Goal: Navigation & Orientation: Understand site structure

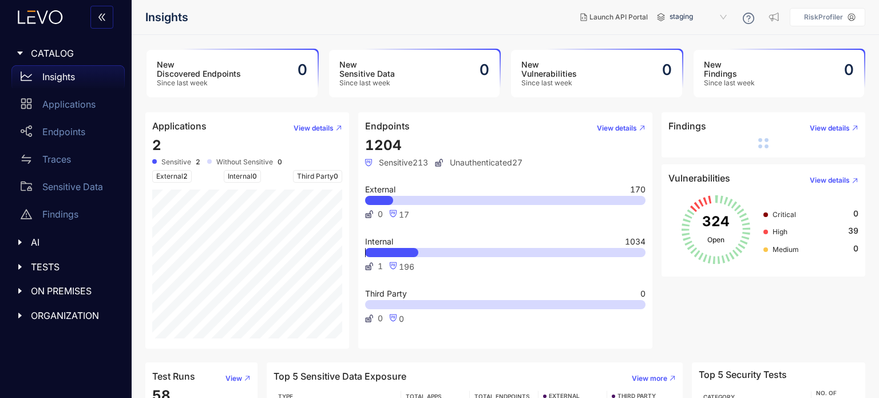
click at [842, 11] on aside "RiskProfiler" at bounding box center [828, 17] width 76 height 18
click at [729, 15] on span "staging" at bounding box center [700, 17] width 60 height 18
click at [715, 37] on div "staging" at bounding box center [704, 36] width 60 height 13
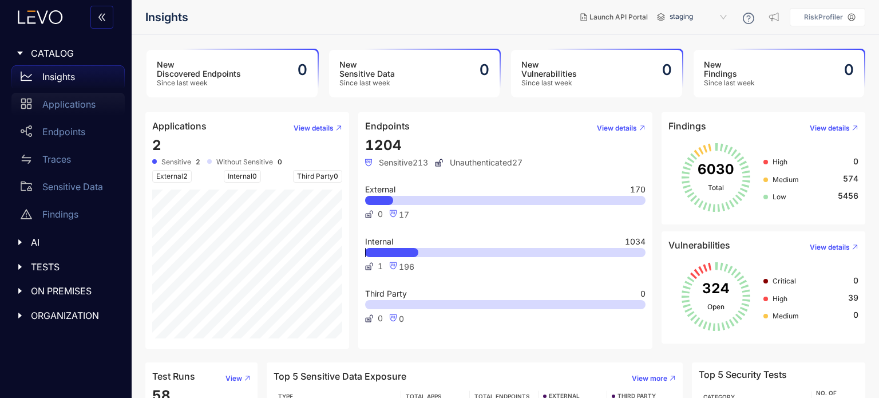
click at [90, 100] on p "Applications" at bounding box center [68, 104] width 53 height 10
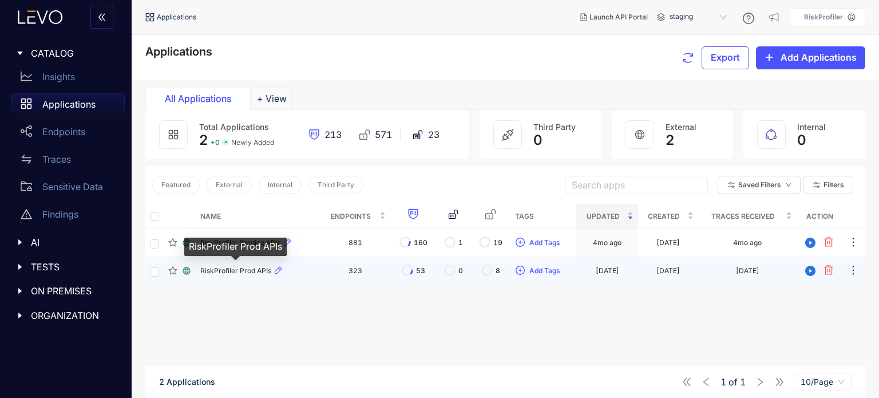
click at [246, 267] on span "RiskProfiler Prod APIs" at bounding box center [235, 271] width 71 height 8
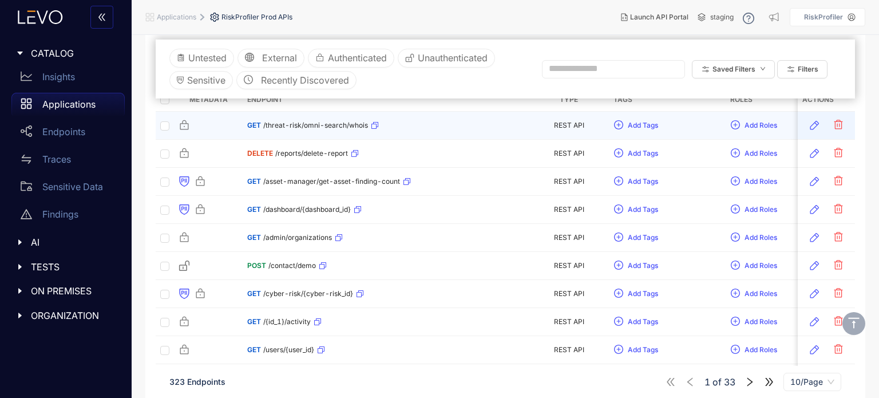
scroll to position [185, 0]
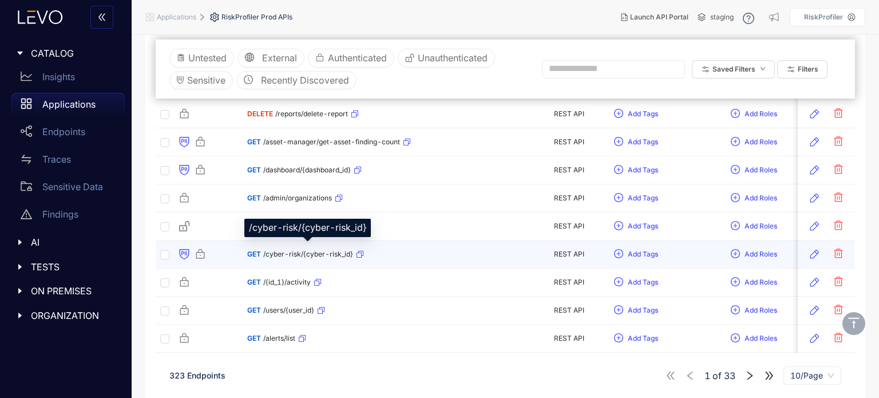
click at [264, 254] on span "/cyber-risk/{cyber-risk_id}" at bounding box center [308, 254] width 90 height 8
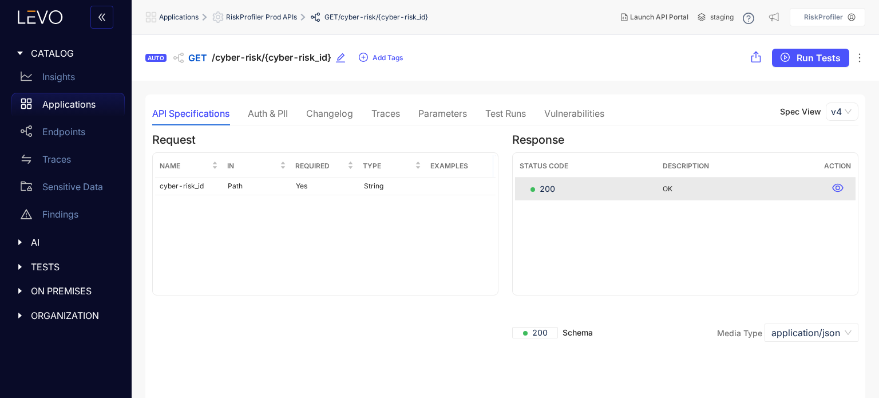
click at [276, 117] on div "Auth & PII" at bounding box center [268, 113] width 40 height 10
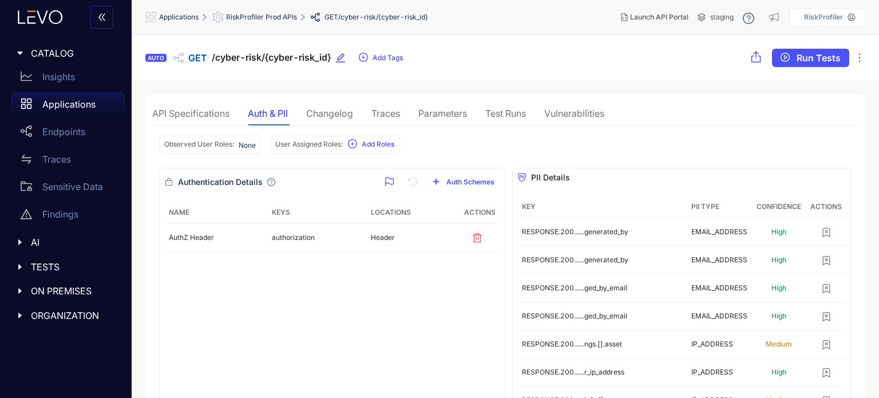
click at [330, 105] on div "Changelog" at bounding box center [329, 113] width 47 height 24
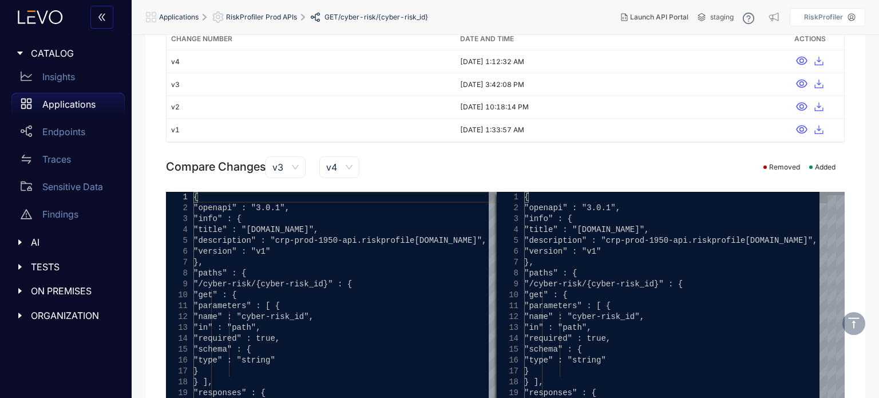
scroll to position [204, 0]
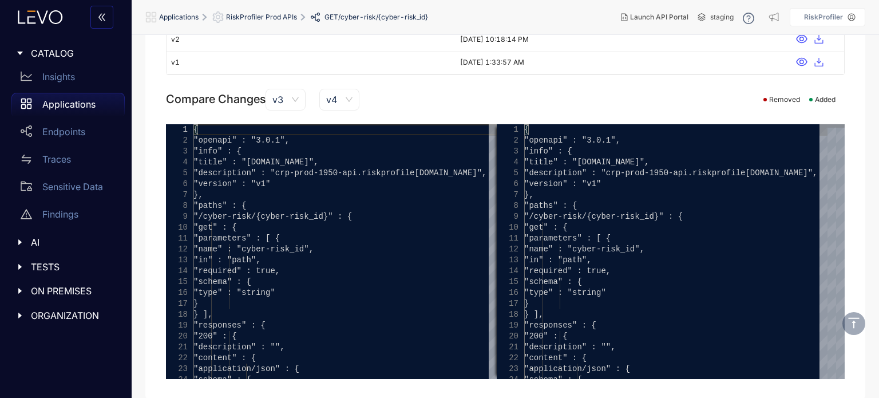
type textarea "**********"
click at [375, 287] on div ""type" : "string"" at bounding box center [344, 292] width 303 height 11
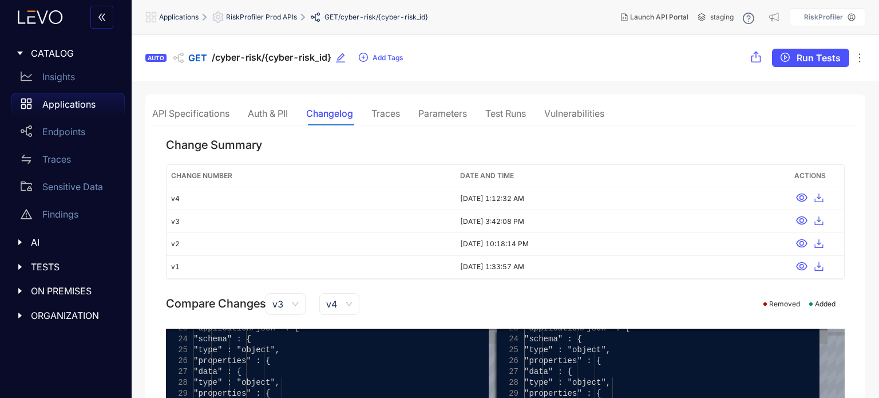
click at [393, 120] on div "Traces" at bounding box center [385, 113] width 29 height 24
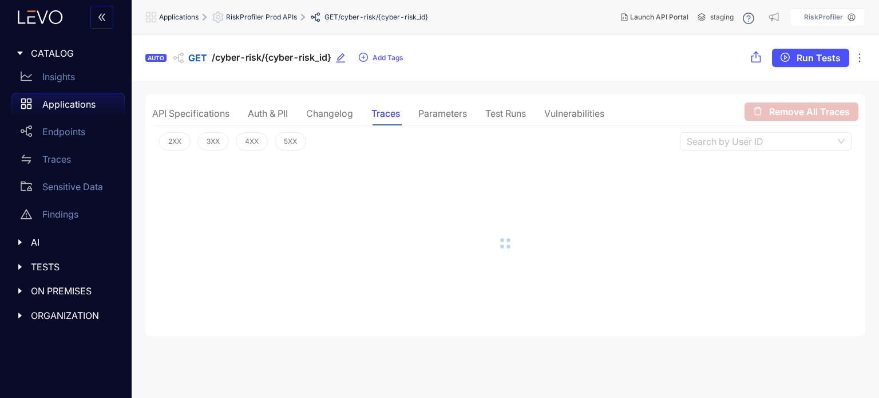
click at [588, 109] on div "Vulnerabilities" at bounding box center [574, 113] width 60 height 10
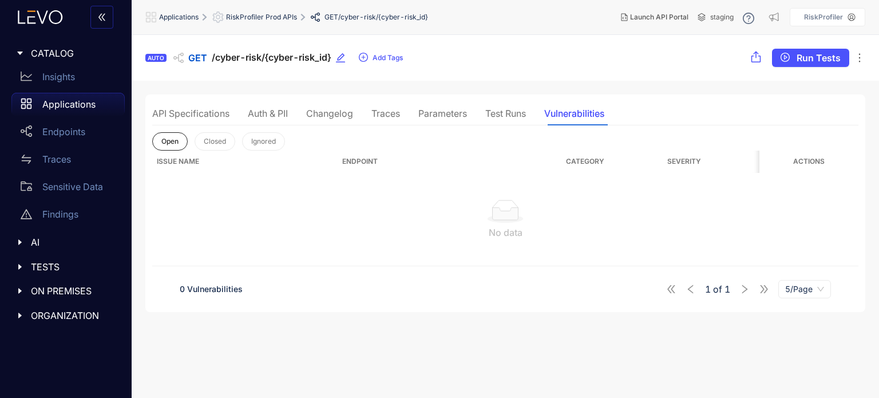
click at [91, 101] on p "Applications" at bounding box center [68, 104] width 53 height 10
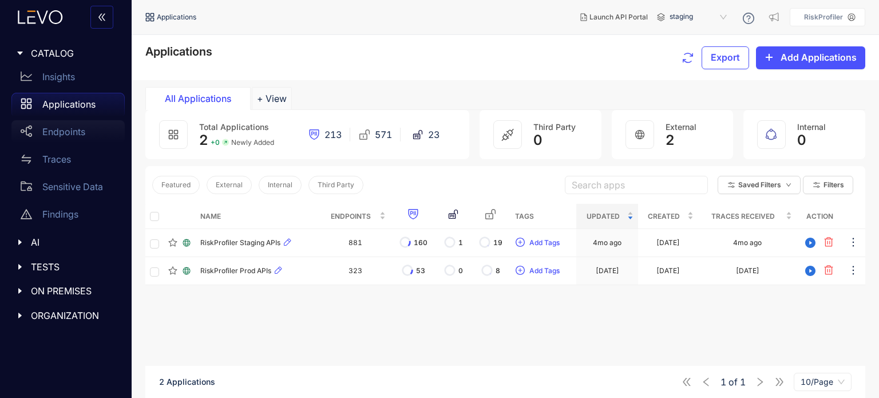
click at [83, 128] on p "Endpoints" at bounding box center [63, 131] width 43 height 10
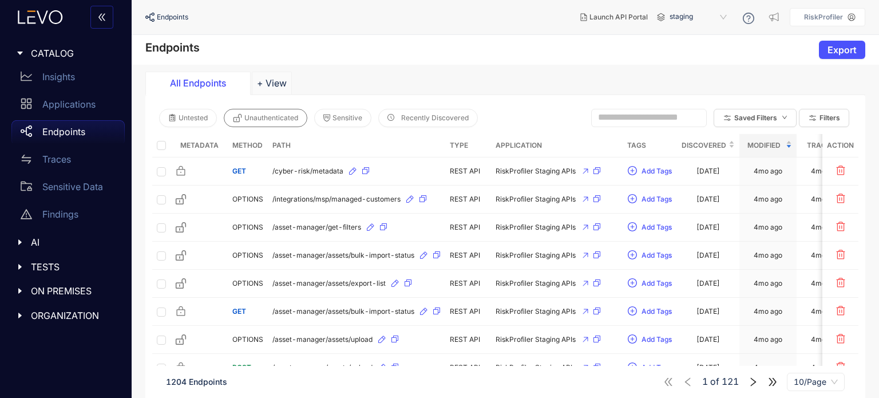
scroll to position [92, 0]
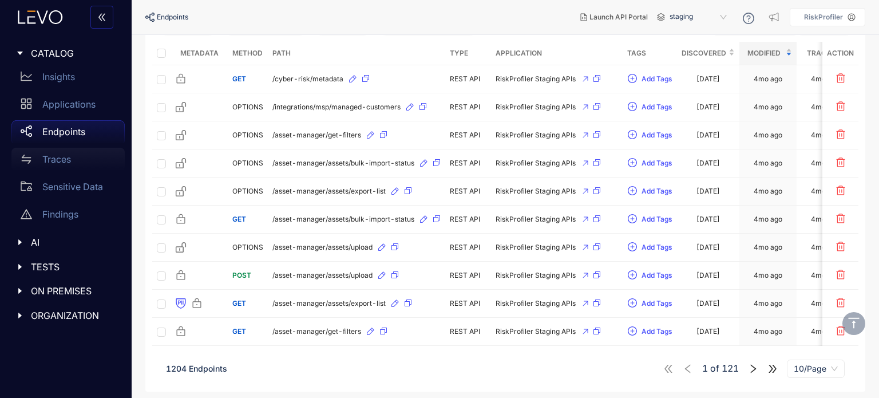
click at [78, 153] on div "Traces" at bounding box center [67, 159] width 113 height 23
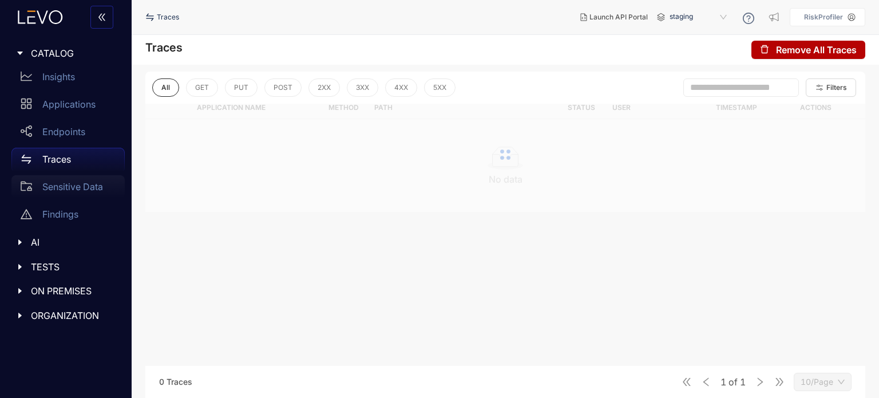
click at [76, 185] on p "Sensitive Data" at bounding box center [72, 186] width 61 height 10
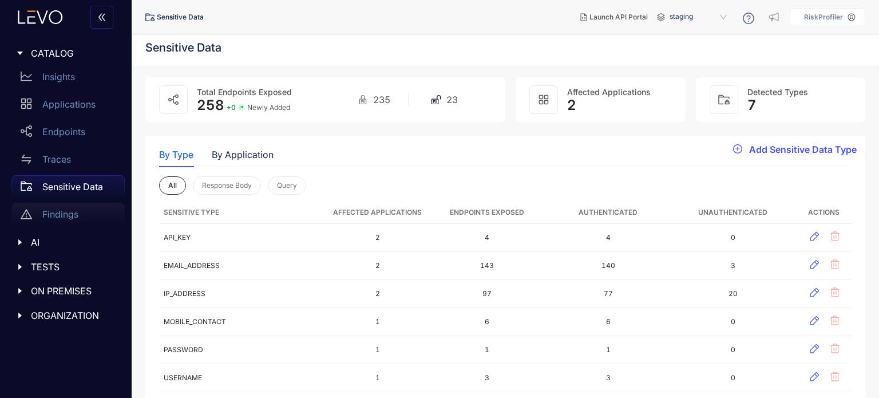
click at [62, 217] on p "Findings" at bounding box center [60, 214] width 36 height 10
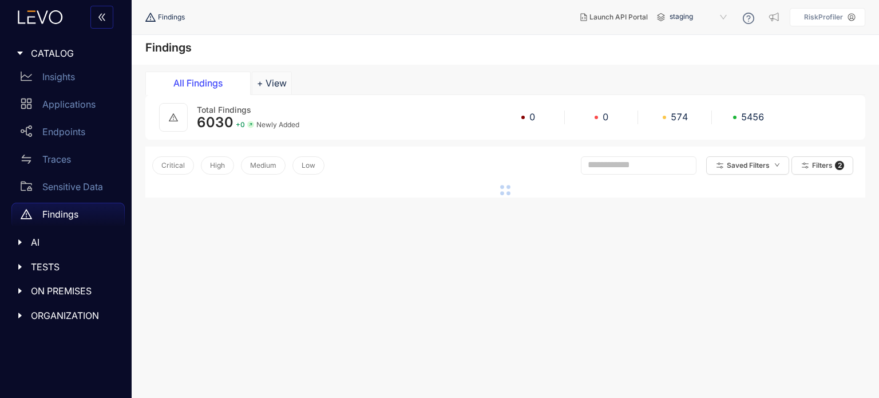
click at [17, 242] on icon "caret-right" at bounding box center [20, 242] width 8 height 8
click at [42, 338] on span "ORGANIZATION" at bounding box center [73, 343] width 85 height 10
click at [68, 75] on p "Insights" at bounding box center [58, 77] width 33 height 10
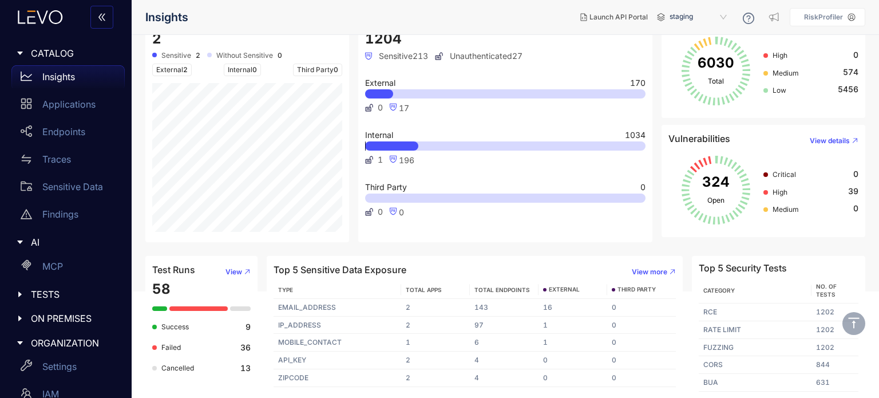
click at [819, 13] on p "RiskProfiler" at bounding box center [823, 17] width 39 height 8
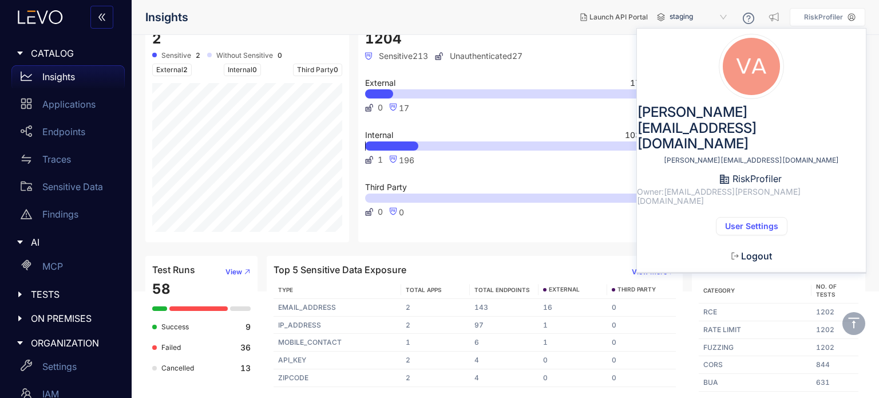
click at [454, 7] on nav "Insights" at bounding box center [358, 17] width 426 height 21
